Goal: Check status: Check status

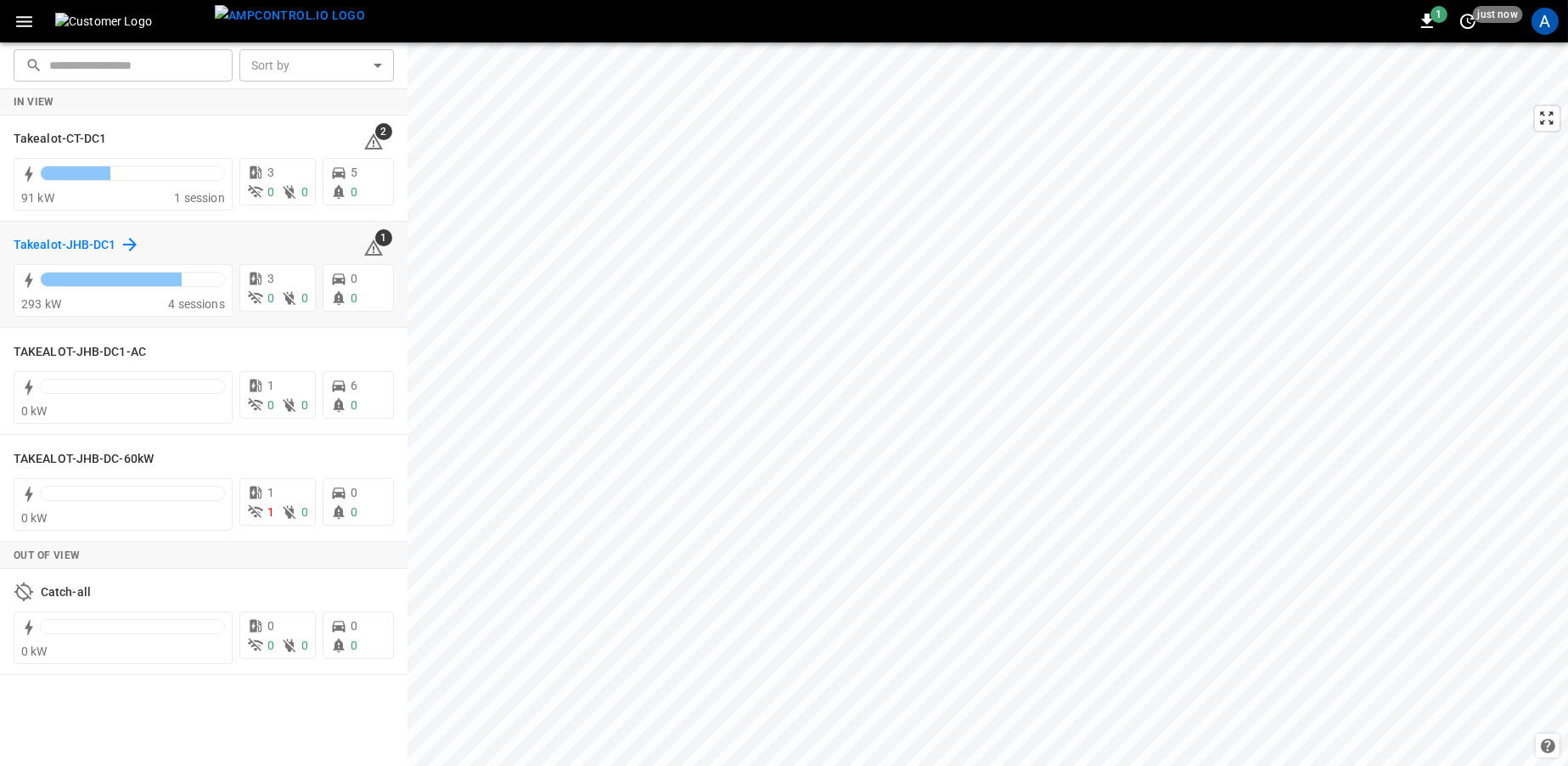
click at [66, 244] on h6 "Takealot-JHB-DC1" at bounding box center [65, 246] width 103 height 19
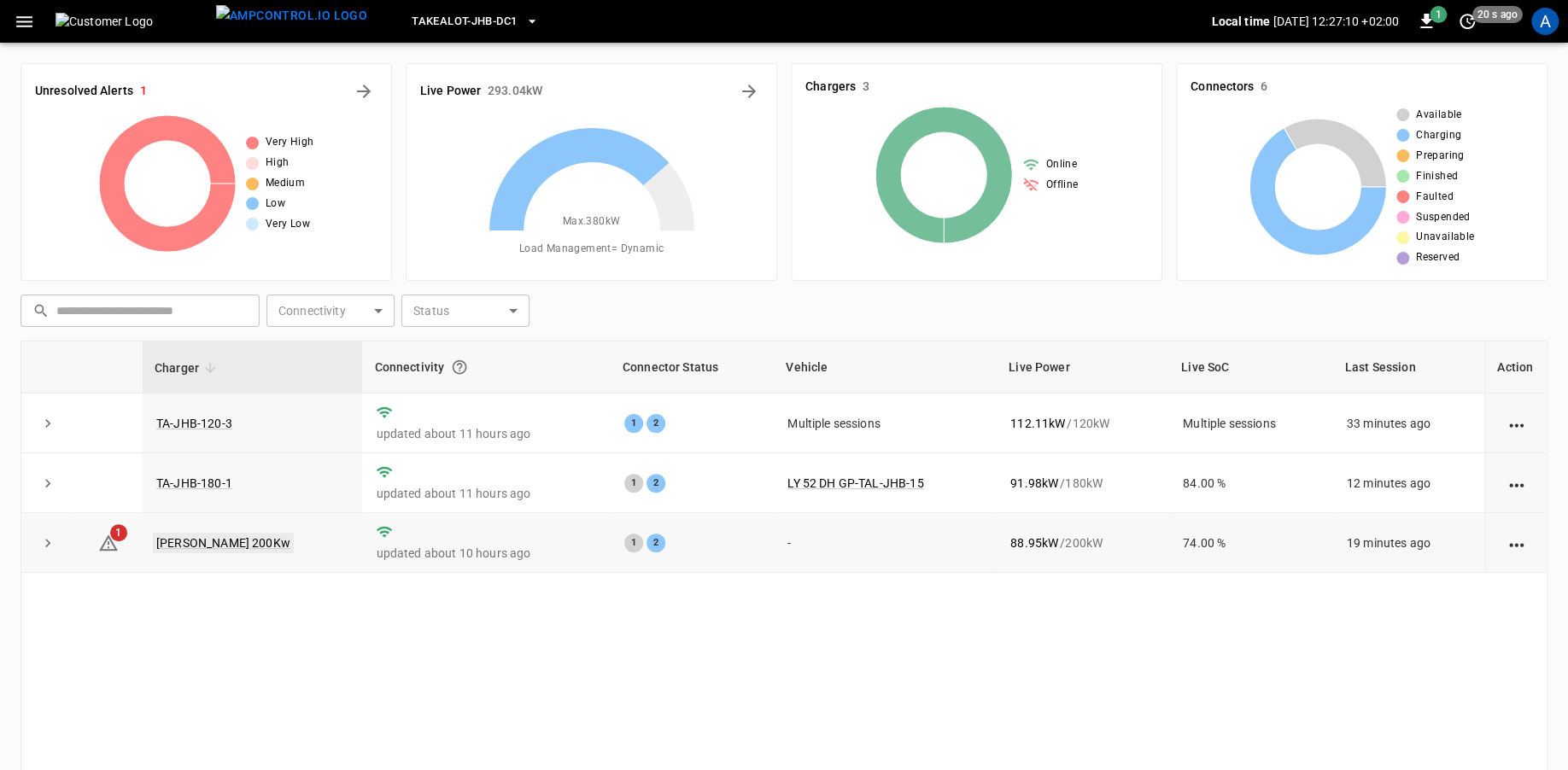
click at [210, 546] on link "[PERSON_NAME] 200Kw" at bounding box center [223, 543] width 141 height 21
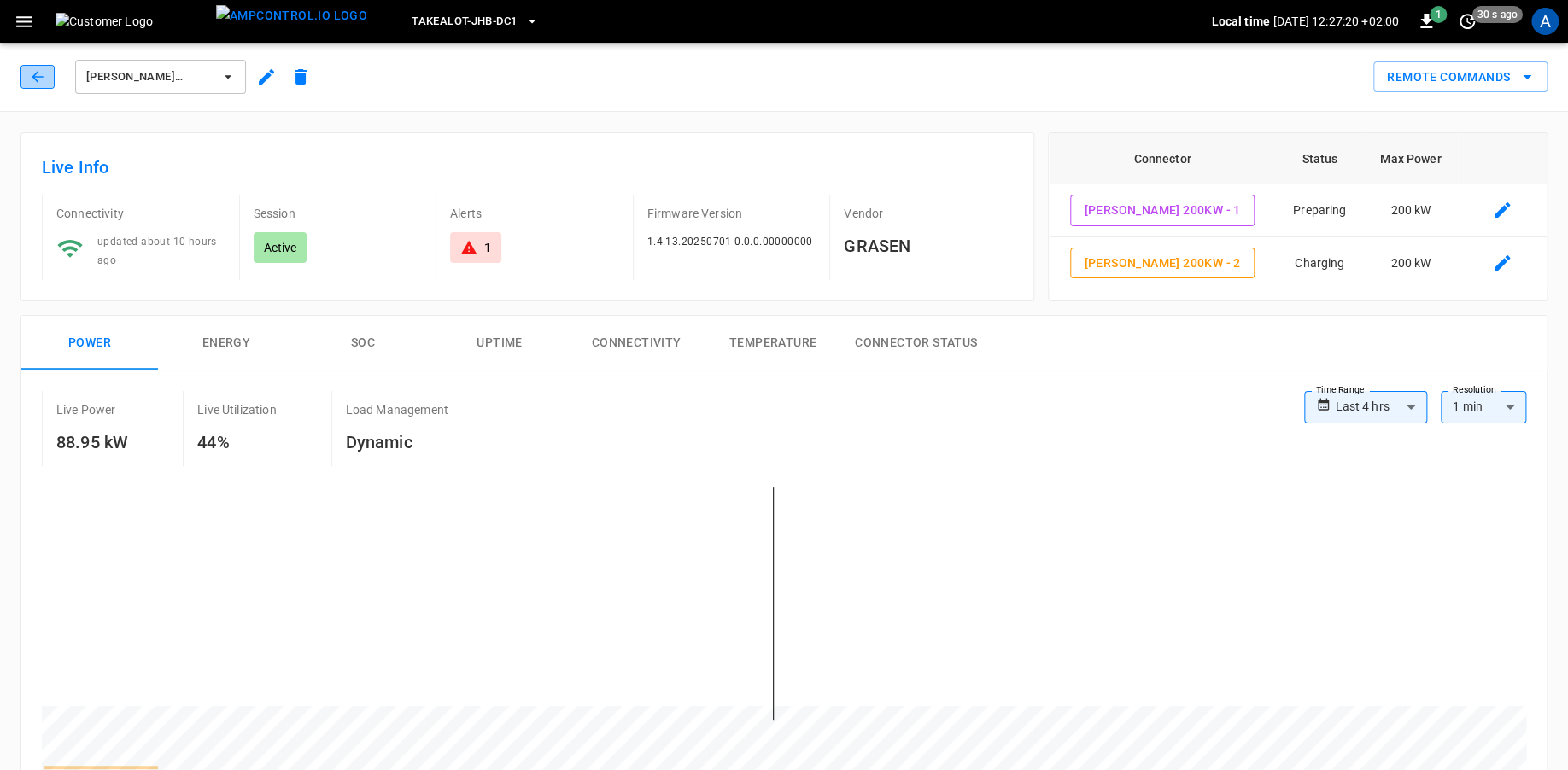
click at [31, 68] on icon "button" at bounding box center [37, 76] width 17 height 17
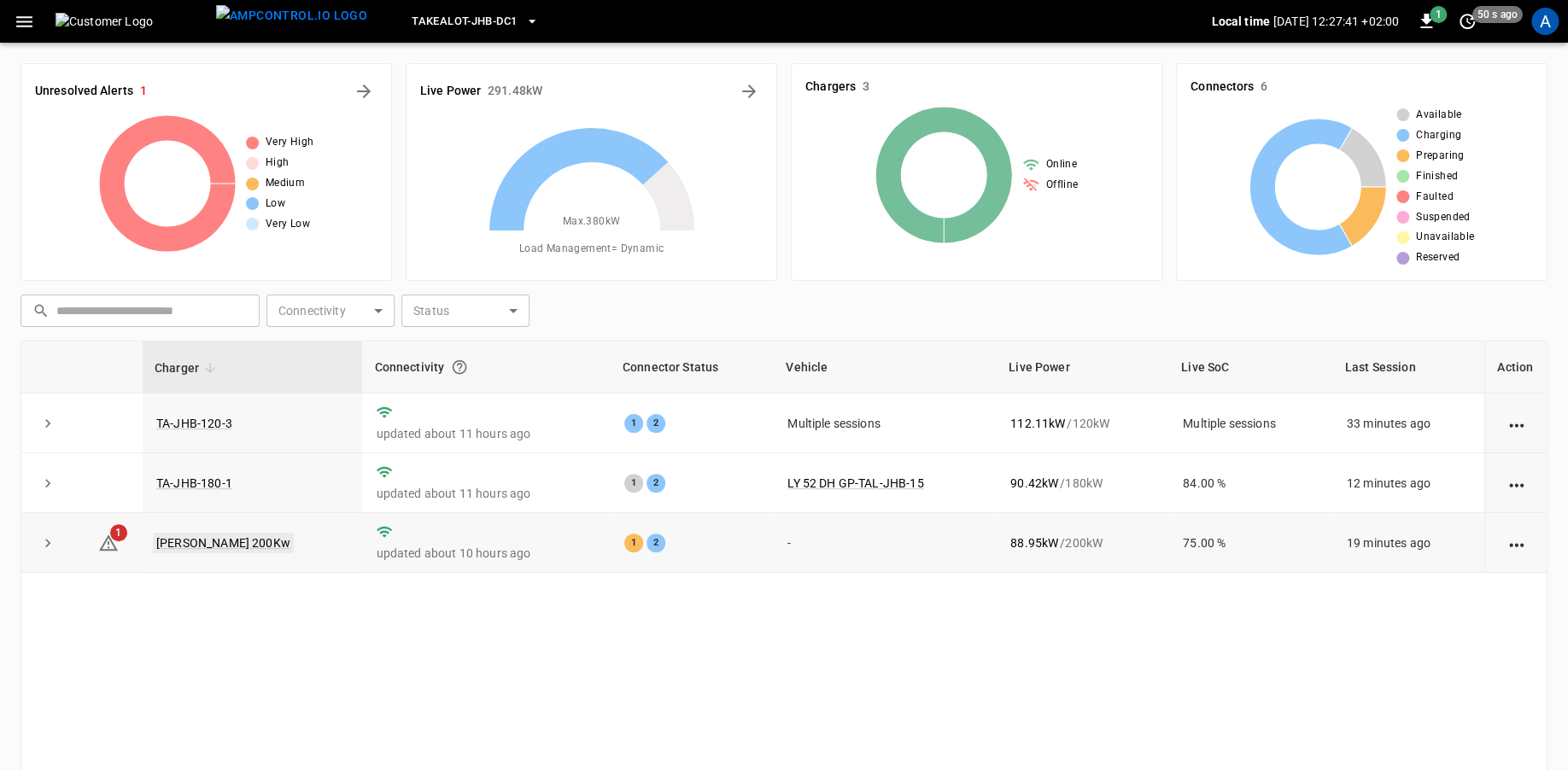
click at [186, 543] on link "[PERSON_NAME] 200Kw" at bounding box center [223, 543] width 141 height 21
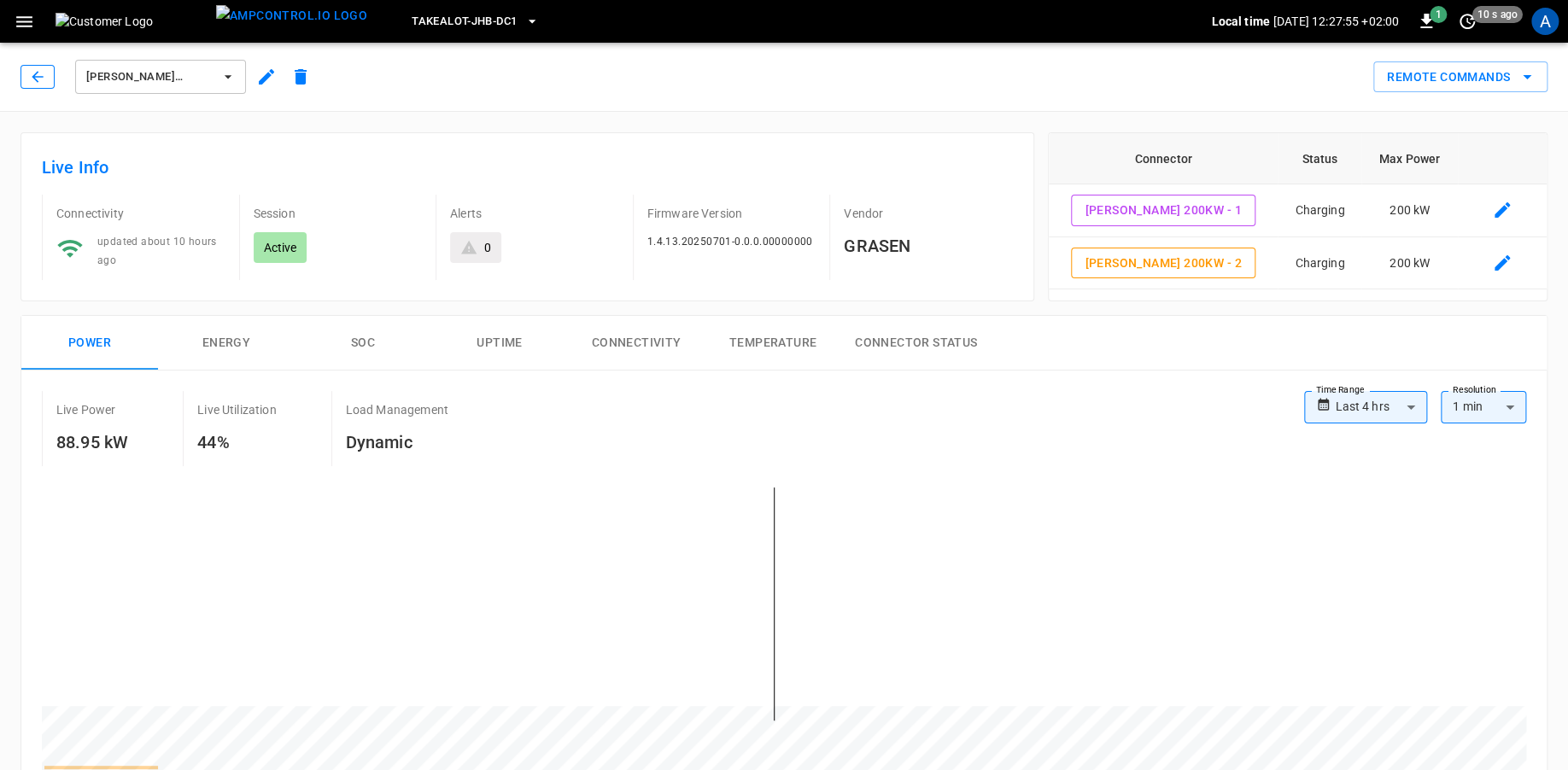
click at [37, 82] on icon "button" at bounding box center [37, 76] width 11 height 11
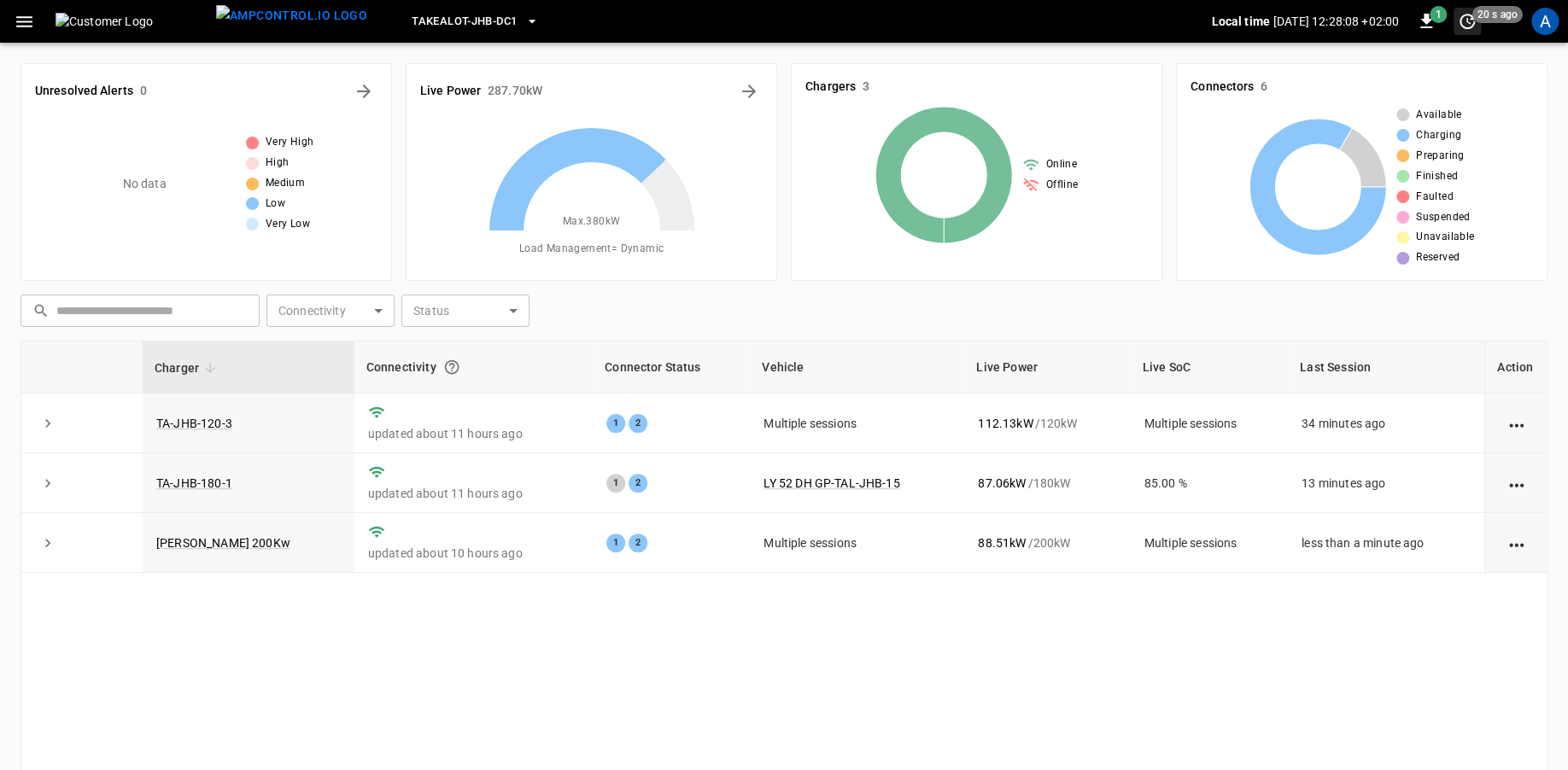
click at [1475, 21] on span "20 s ago" at bounding box center [1497, 14] width 50 height 17
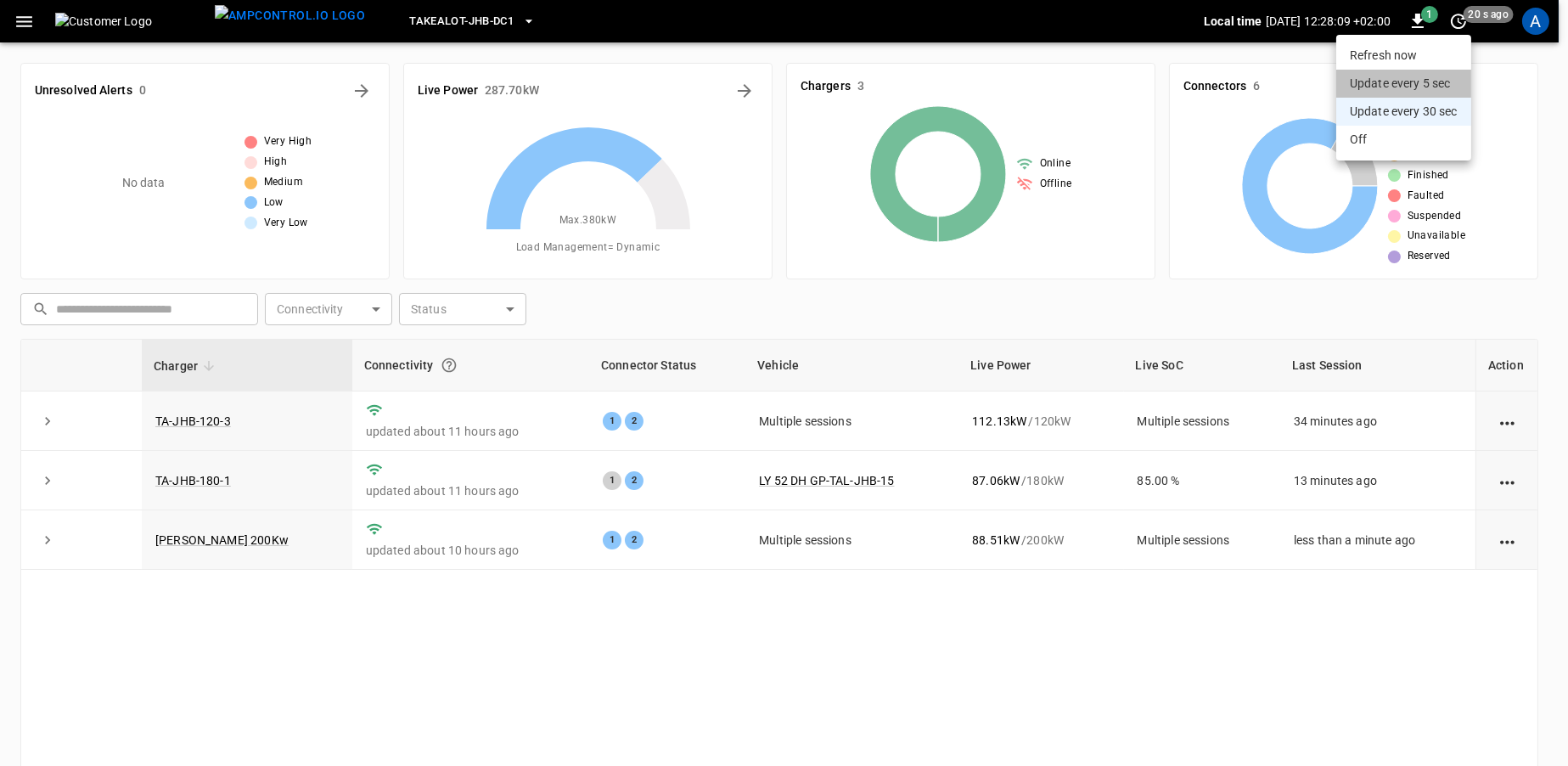
click at [1428, 77] on li "Update every 5 sec" at bounding box center [1404, 83] width 135 height 28
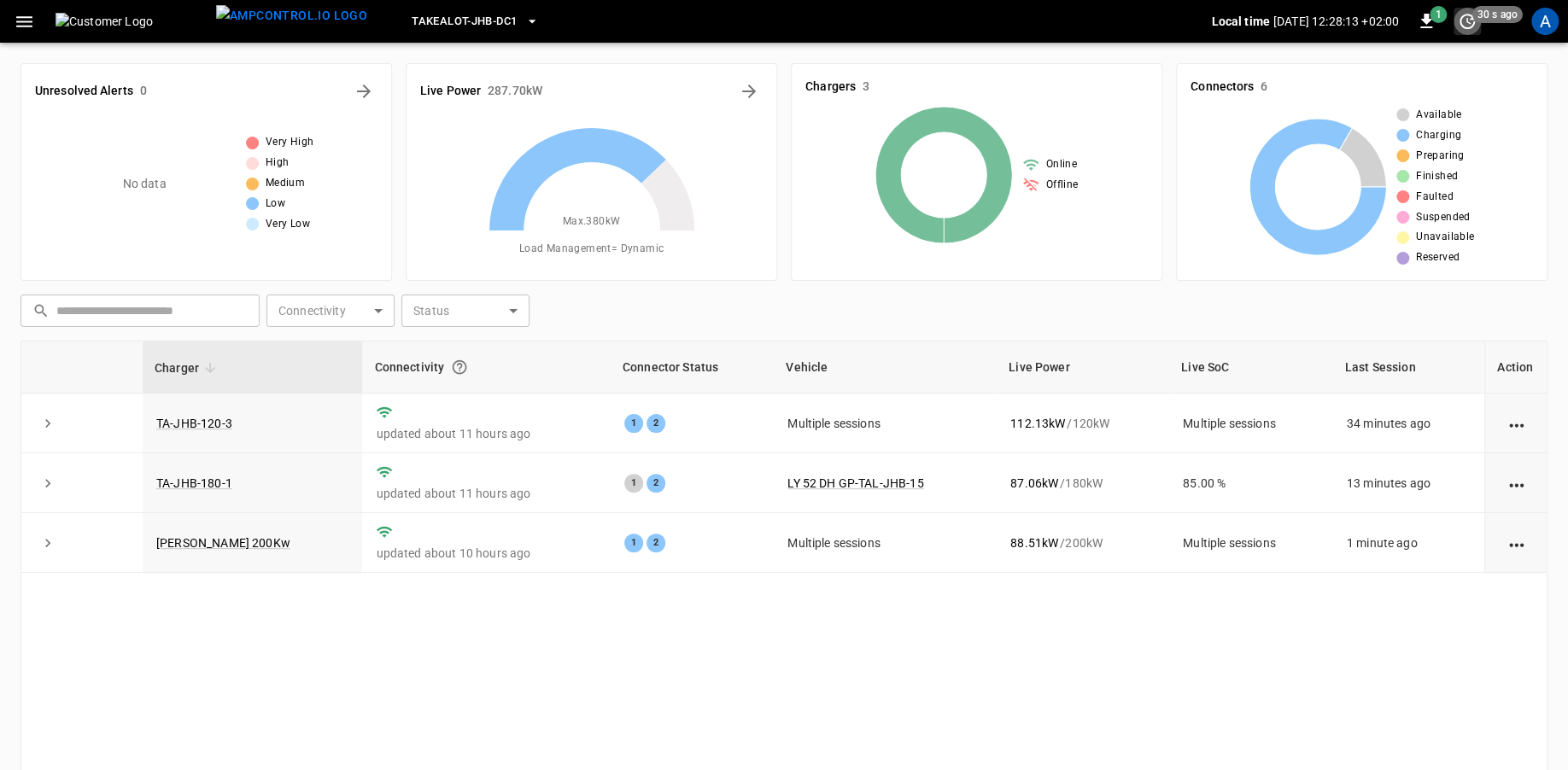
click at [1464, 15] on icon "set refresh interval" at bounding box center [1467, 21] width 15 height 15
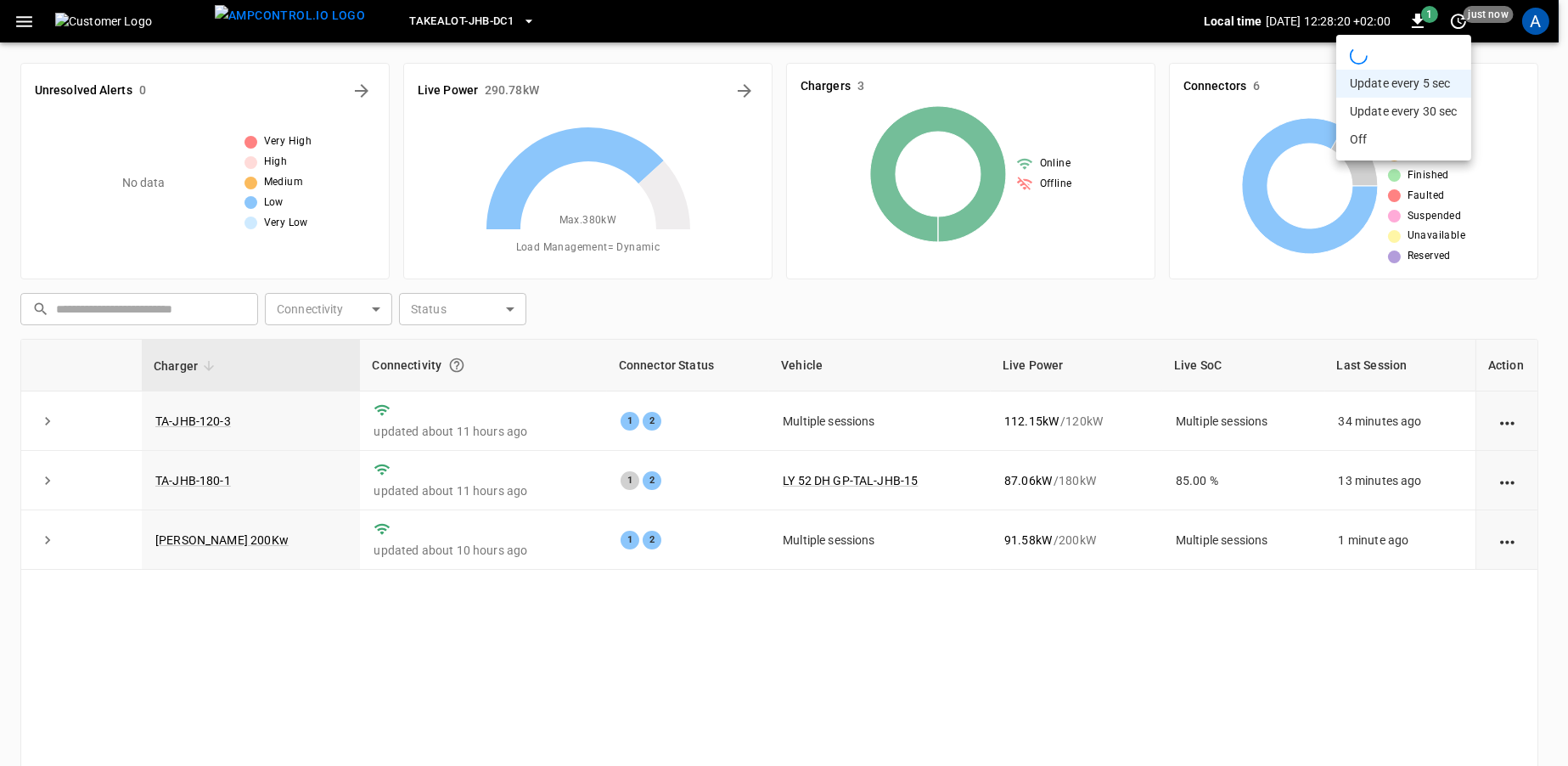
click at [758, 629] on div at bounding box center [784, 383] width 1568 height 766
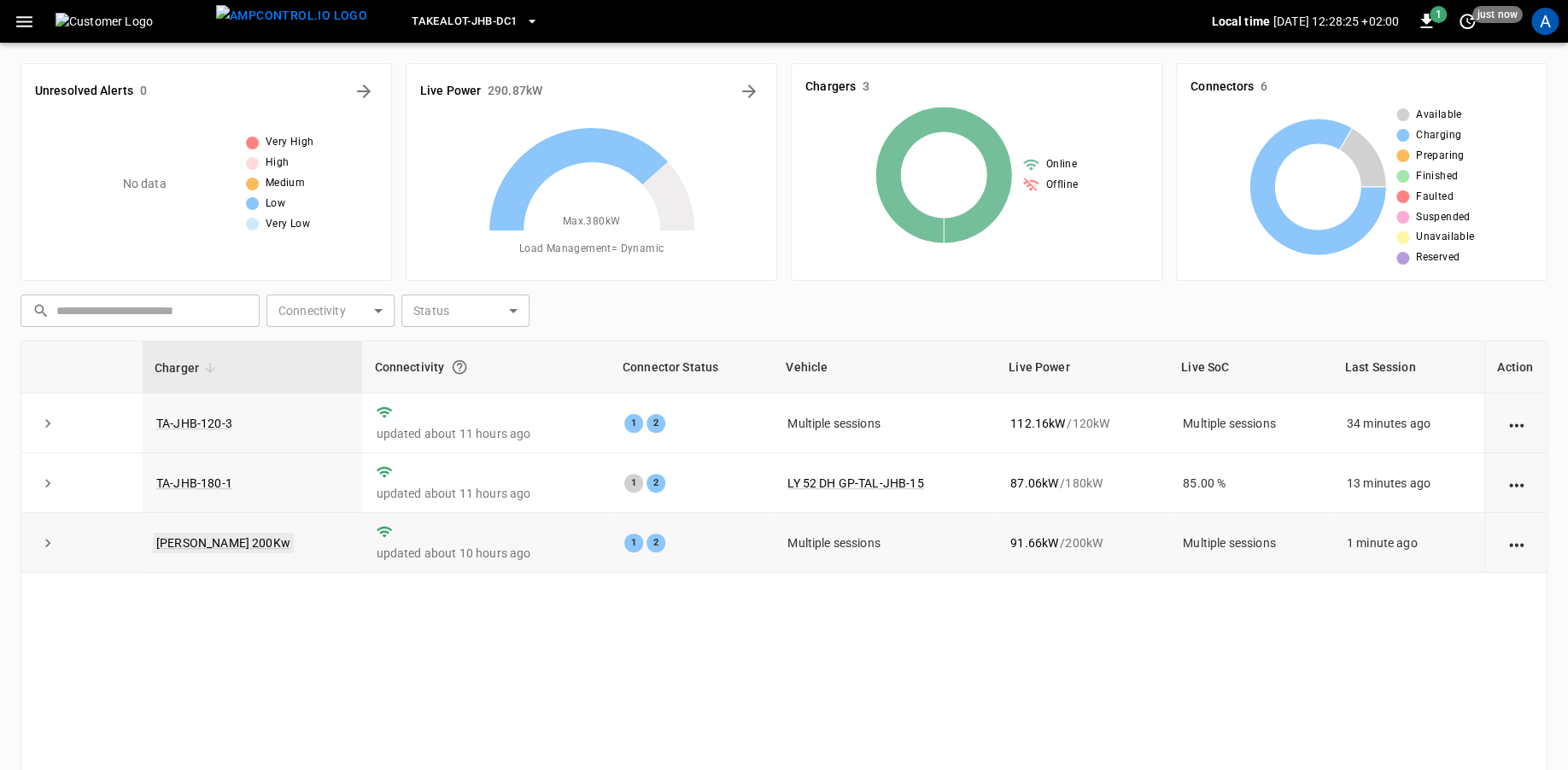
click at [201, 539] on link "[PERSON_NAME] 200Kw" at bounding box center [223, 543] width 141 height 21
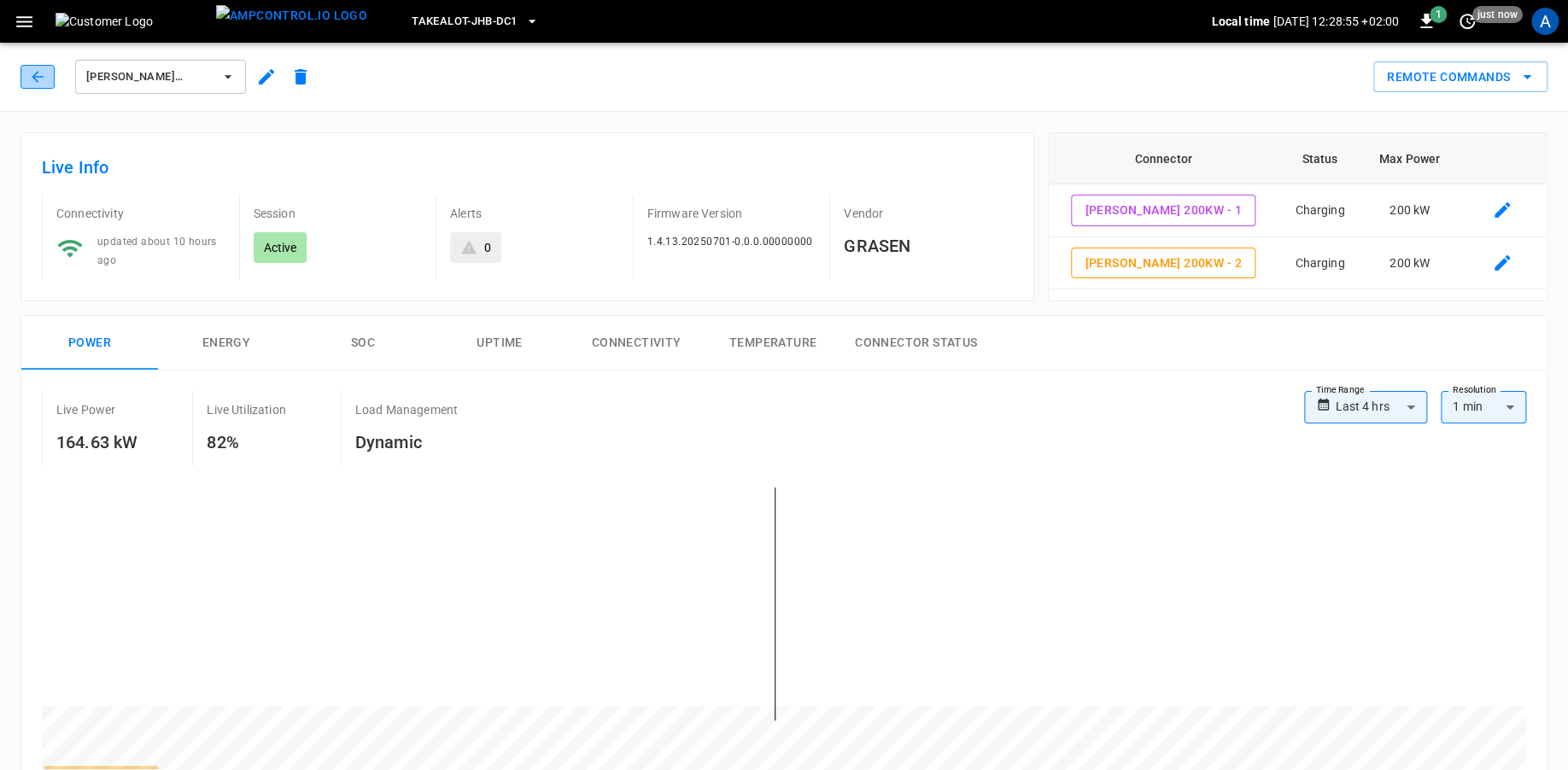
click at [31, 74] on icon "button" at bounding box center [37, 76] width 17 height 17
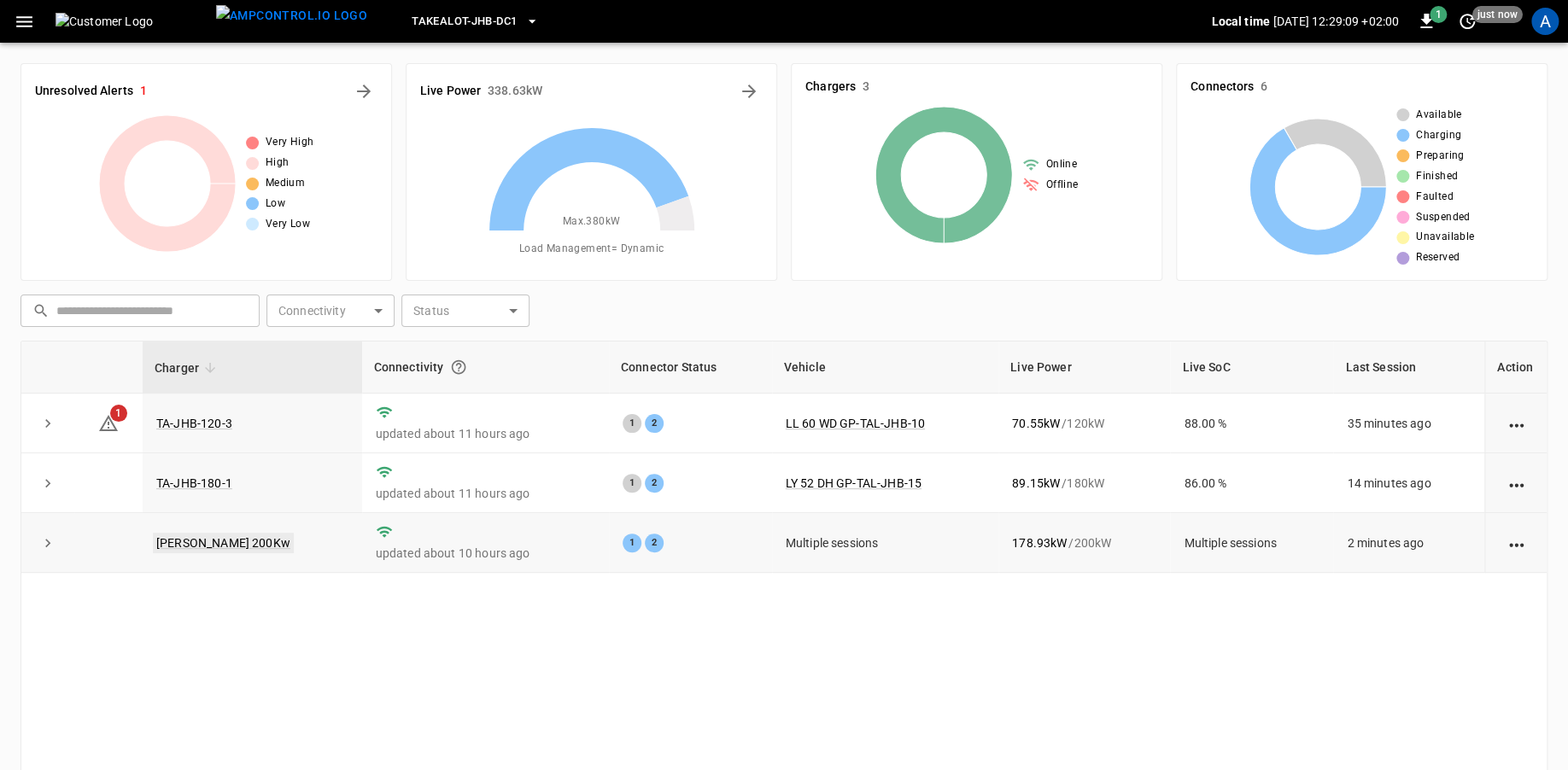
click at [170, 547] on link "[PERSON_NAME] 200Kw" at bounding box center [223, 543] width 141 height 21
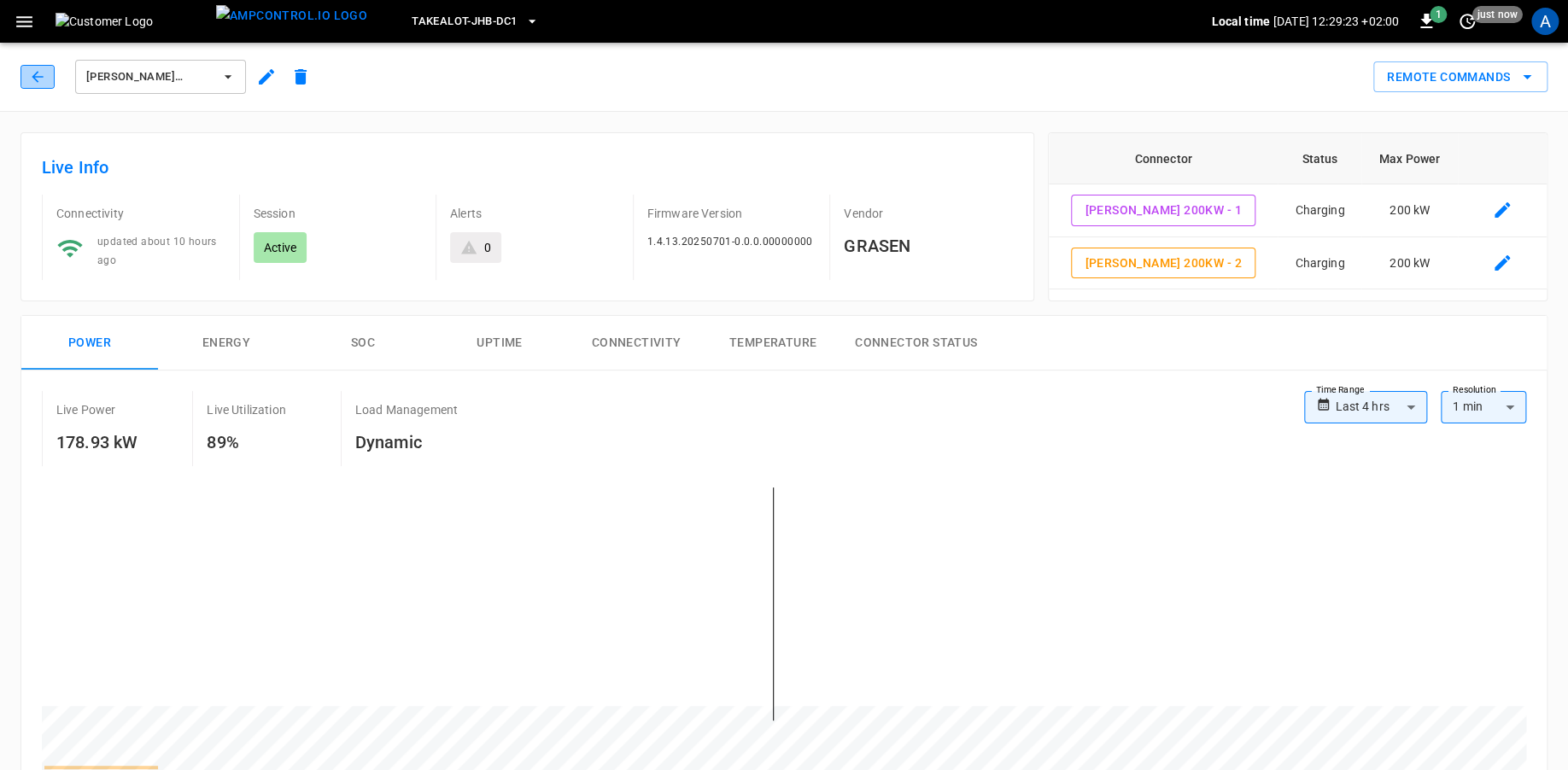
click at [38, 74] on icon "button" at bounding box center [37, 76] width 17 height 17
